Goal: Task Accomplishment & Management: Manage account settings

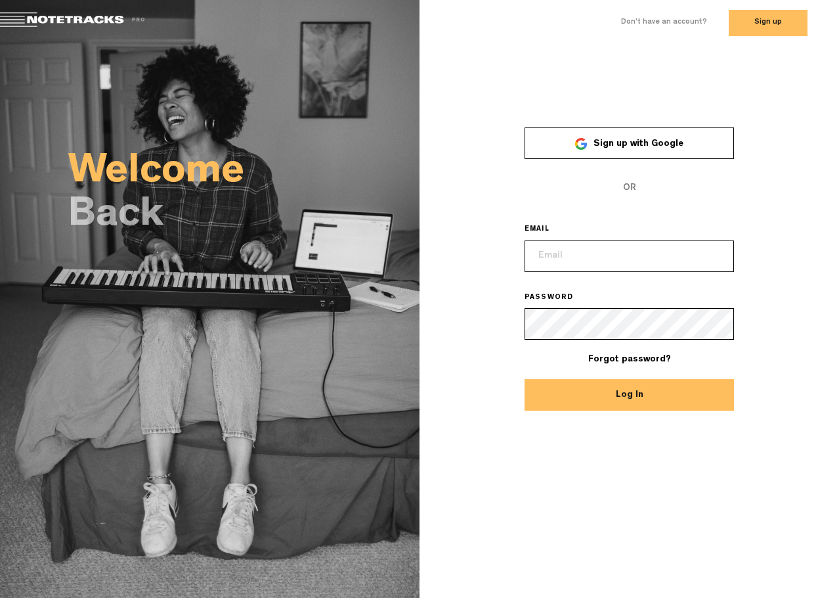
click at [584, 259] on input "email" at bounding box center [630, 256] width 210 height 32
type input "[PERSON_NAME][EMAIL_ADDRESS][DOMAIN_NAME]"
click at [525, 379] on button "Log In" at bounding box center [630, 395] width 210 height 32
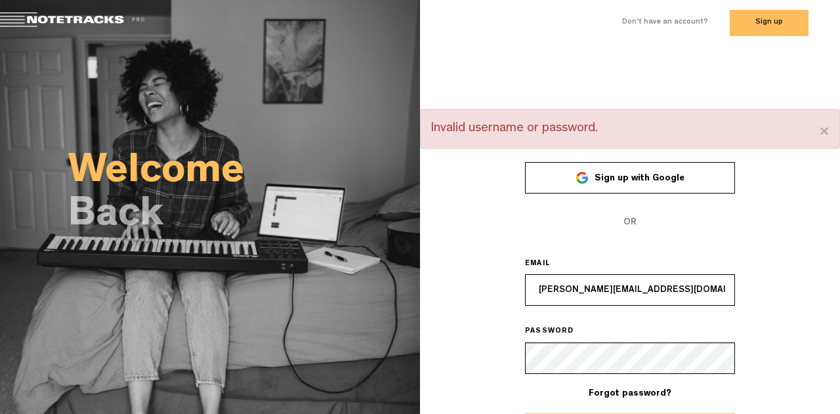
click at [652, 295] on input "[PERSON_NAME][EMAIL_ADDRESS][DOMAIN_NAME]" at bounding box center [630, 290] width 210 height 32
click at [758, 267] on div "× Invalid username or password. Sign up with Google OR EMAIL [PERSON_NAME][EMAI…" at bounding box center [630, 277] width 420 height 337
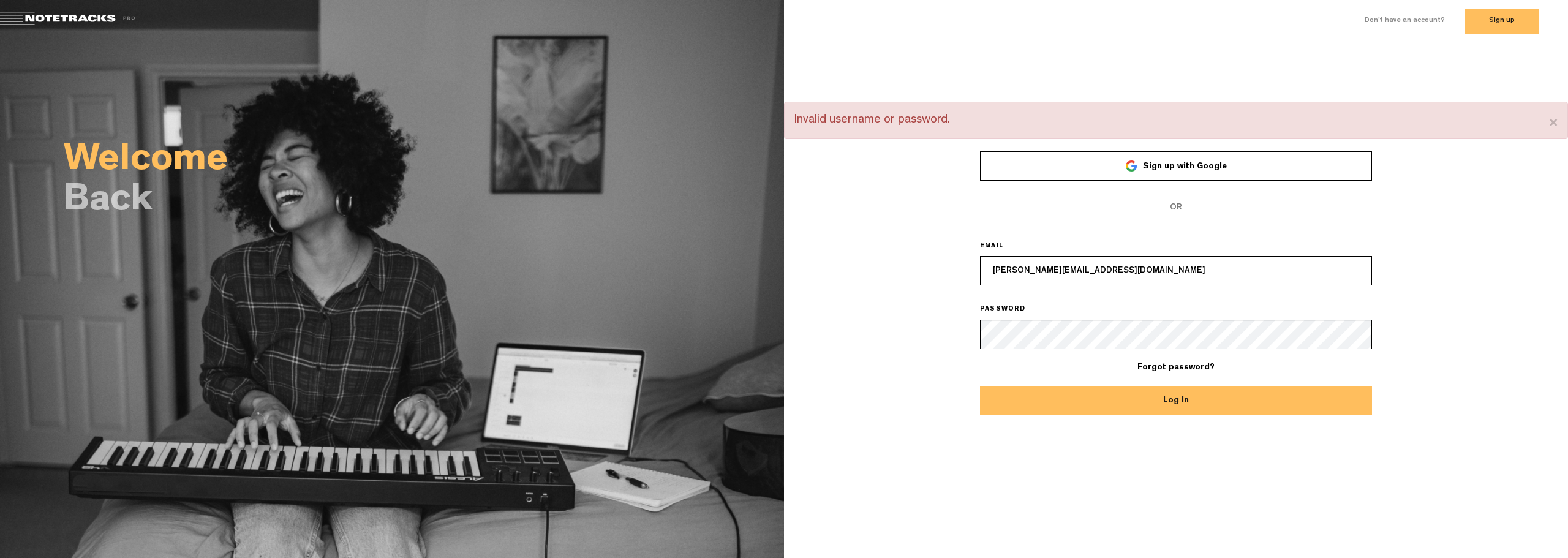
click at [782, 397] on button "Log In" at bounding box center [1176, 401] width 392 height 30
click at [782, 277] on input "[PERSON_NAME][EMAIL_ADDRESS][DOMAIN_NAME]" at bounding box center [1176, 271] width 392 height 30
click at [782, 405] on button "Log In" at bounding box center [1176, 401] width 392 height 30
click at [782, 386] on button "Log In" at bounding box center [1176, 401] width 392 height 30
